Goal: Check status

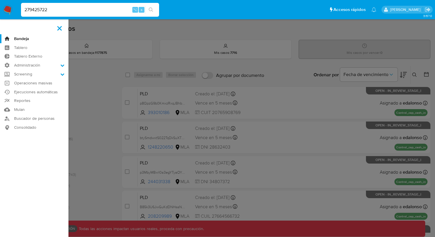
type input "279425722"
click at [60, 27] on span at bounding box center [59, 28] width 5 height 5
click at [0, 0] on input "checkbox" at bounding box center [0, 0] width 0 height 0
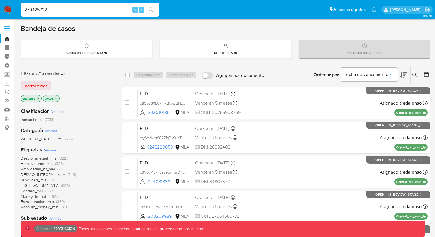
click at [59, 6] on input "279425722" at bounding box center [90, 9] width 138 height 7
click at [58, 8] on input "279425722" at bounding box center [90, 9] width 138 height 7
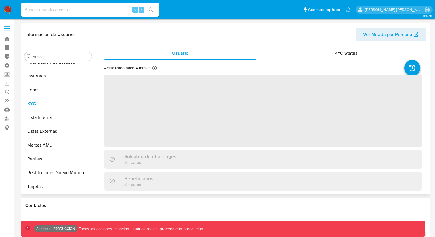
scroll to position [257, 0]
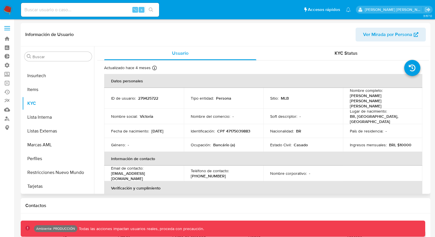
select select "10"
